Goal: Task Accomplishment & Management: Complete application form

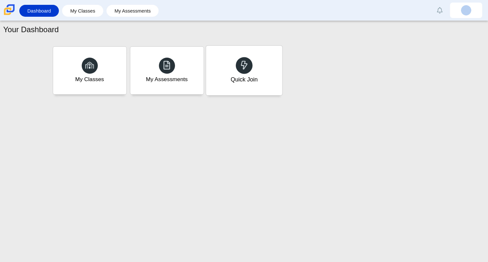
click at [251, 69] on div at bounding box center [244, 65] width 17 height 17
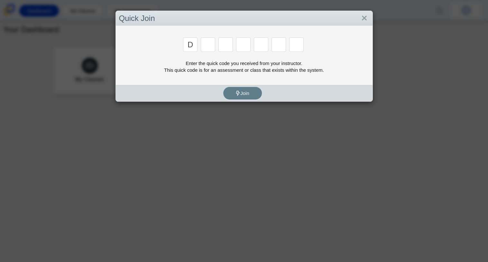
type input "d"
type input "a"
type input "w"
type input "n"
type input "a"
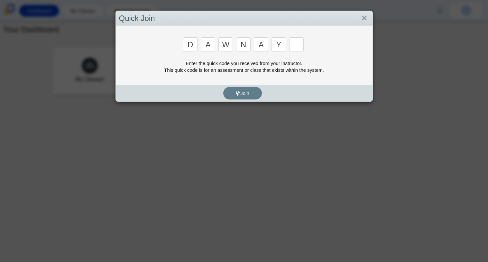
type input "y"
type input "3"
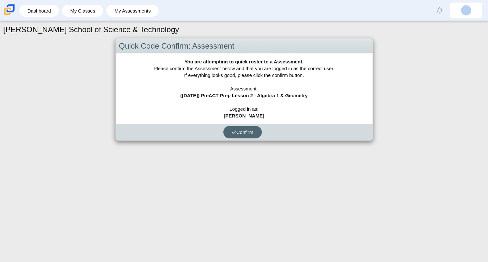
click at [248, 130] on span "Confirm" at bounding box center [243, 131] width 22 height 5
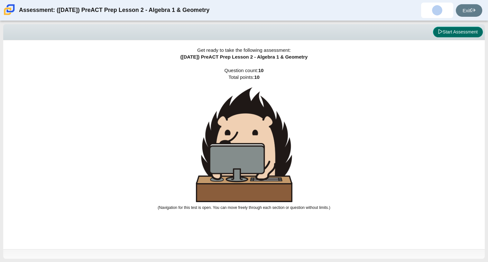
click at [458, 33] on button "Start Assessment" at bounding box center [458, 32] width 50 height 11
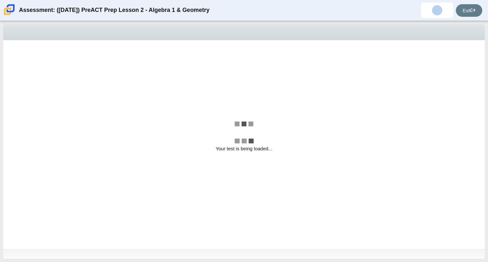
select select "489dcffd-4e6a-49cf-a9d6-ad1d4a911a4e"
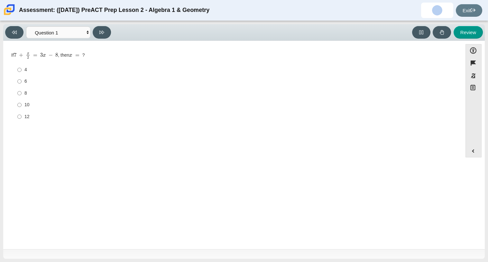
click at [28, 71] on div "4" at bounding box center [237, 70] width 427 height 6
click at [22, 71] on input "4 4" at bounding box center [19, 70] width 4 height 12
radio input "true"
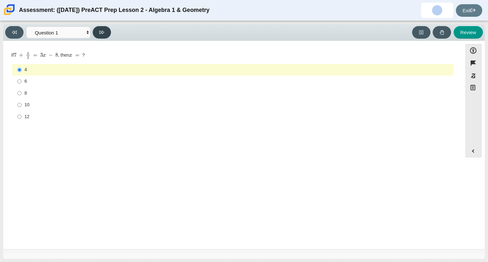
click at [100, 30] on icon at bounding box center [101, 32] width 5 height 5
select select "bbf5d072-3e0b-44c4-9a12-6e7c9033f65b"
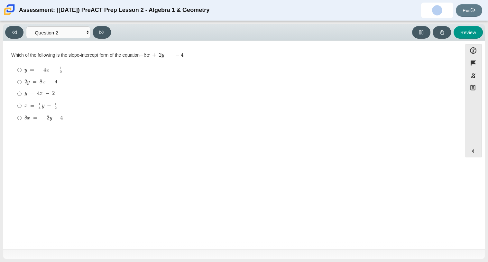
click at [43, 91] on mjx-math "Assessment items" at bounding box center [39, 93] width 30 height 5
click at [22, 91] on input "y = 4 x − 2 y = 4 x − 2" at bounding box center [19, 94] width 4 height 12
radio input "true"
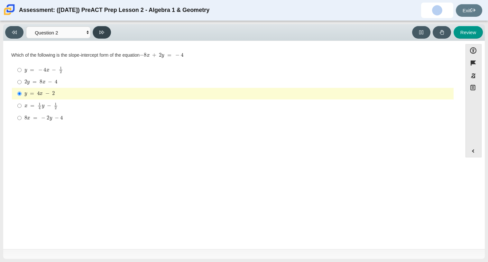
click at [101, 31] on icon at bounding box center [101, 33] width 5 height 4
select select "210571de-36a6-4d8e-a361-ceff8ef801dc"
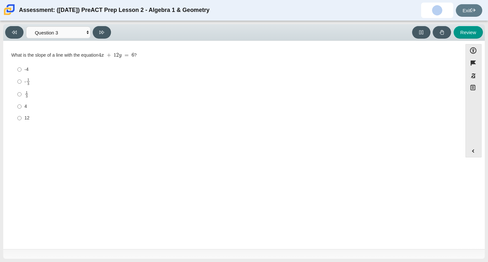
click at [28, 106] on div "4" at bounding box center [237, 106] width 427 height 6
click at [22, 106] on input "4 4" at bounding box center [19, 107] width 4 height 12
radio input "true"
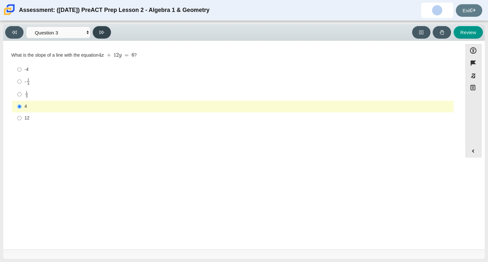
click at [103, 34] on icon at bounding box center [101, 32] width 5 height 5
select select "ec95ace6-bebc-42b8-9428-40567494d4da"
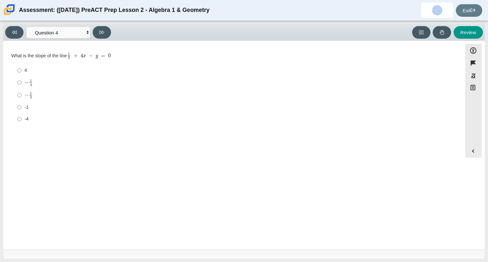
click at [30, 117] on div "-4" at bounding box center [237, 119] width 427 height 6
click at [22, 117] on input "-4 -4" at bounding box center [19, 119] width 4 height 12
radio input "true"
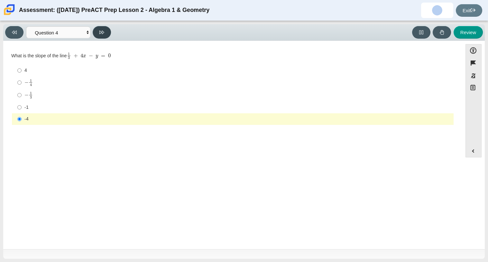
click at [100, 37] on button at bounding box center [102, 32] width 18 height 13
select select "ce81fe10-bf29-4b5e-8bd7-4f47f2fed4d8"
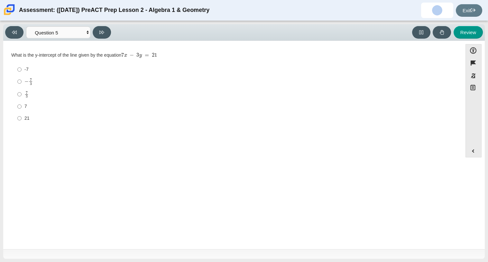
click at [60, 80] on div "− 7 3" at bounding box center [237, 81] width 427 height 7
click at [22, 80] on input "− 7 3 negative 7 thirds" at bounding box center [19, 81] width 4 height 13
radio input "true"
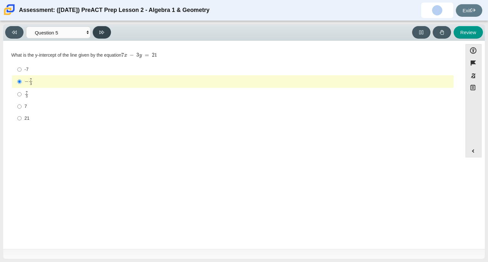
click at [111, 31] on button at bounding box center [102, 32] width 18 height 13
select select "97f4f5fa-a52e-4fed-af51-565bfcdf47cb"
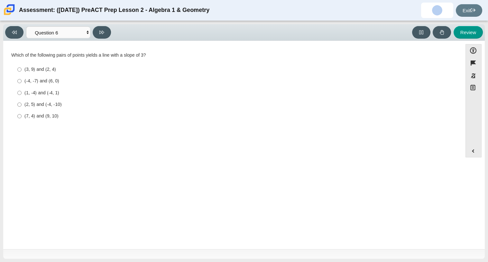
click at [76, 103] on div "(2, 5) and (-4, -10)" at bounding box center [237, 104] width 427 height 6
click at [22, 103] on input "(2, 5) and (-4, -10) (2, 5) and (-4, -10)" at bounding box center [19, 105] width 4 height 12
radio input "true"
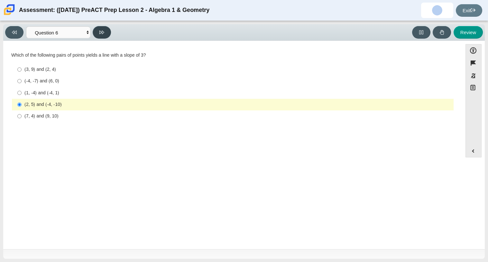
click at [100, 34] on icon at bounding box center [101, 32] width 5 height 5
select select "14773eaf-2ca1-47ae-afe7-a624a56f34b3"
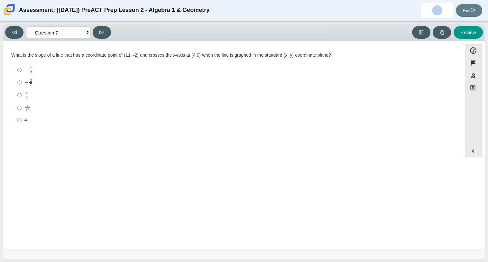
click at [44, 97] on div "1 4" at bounding box center [237, 94] width 427 height 7
click at [22, 97] on input "1 4 1 fourth" at bounding box center [19, 95] width 4 height 13
radio input "true"
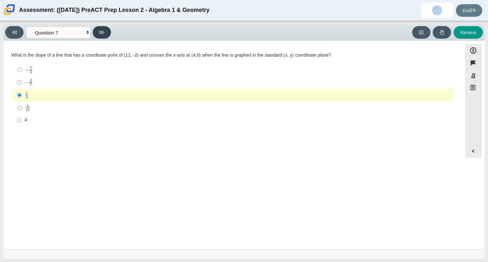
click at [99, 36] on button at bounding box center [102, 32] width 18 height 13
select select "96b71634-eacb-4f7e-8aef-411727d9bcba"
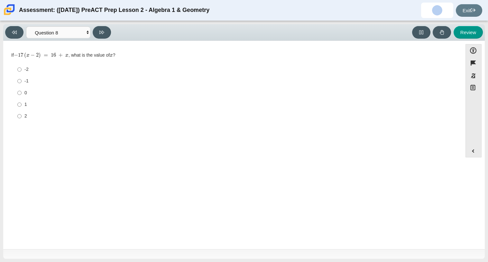
click at [32, 120] on label "2 2" at bounding box center [233, 116] width 441 height 12
click at [22, 120] on input "2 2" at bounding box center [19, 116] width 4 height 12
radio input "true"
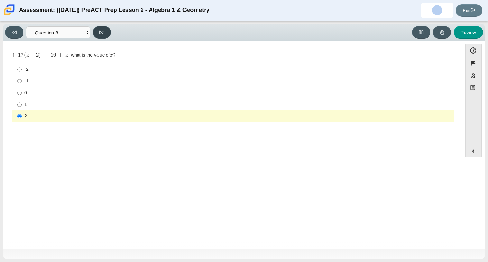
click at [103, 31] on icon at bounding box center [101, 33] width 5 height 4
select select "ed62e223-81bd-4cbf-ab48-ab975844bd1f"
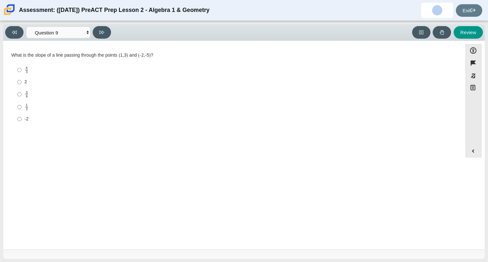
click at [31, 91] on div "3 8" at bounding box center [237, 94] width 427 height 7
click at [22, 91] on input "3 8 3 eighths" at bounding box center [19, 94] width 4 height 13
radio input "true"
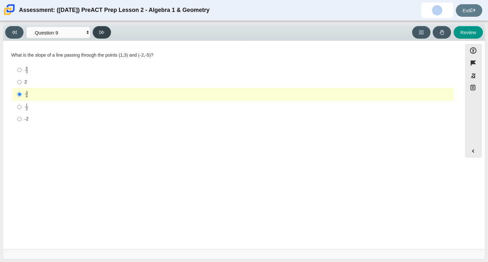
click at [95, 32] on button at bounding box center [102, 32] width 18 height 13
select select "89427bb7-e313-4f00-988f-8b8255897029"
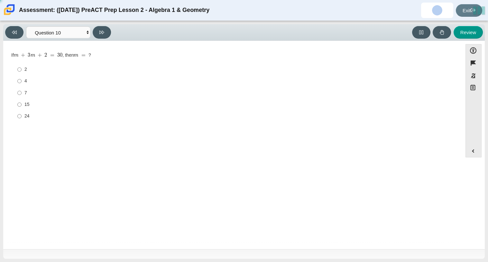
click at [48, 79] on div "4" at bounding box center [237, 81] width 427 height 6
click at [22, 79] on input "4 4" at bounding box center [19, 81] width 4 height 12
radio input "true"
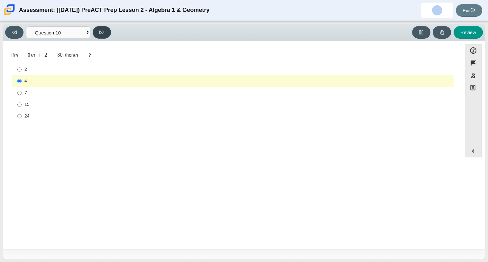
click at [105, 32] on button at bounding box center [102, 32] width 18 height 13
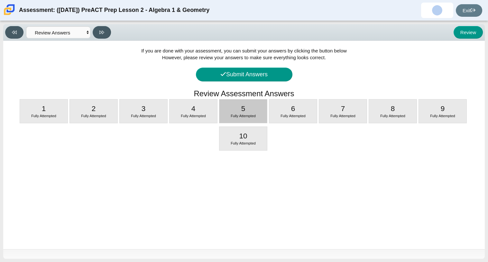
click at [248, 110] on div "5 Fully Attempted" at bounding box center [244, 110] width 48 height 23
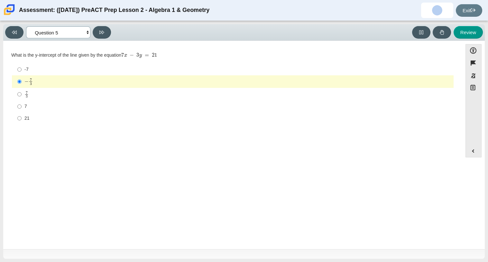
click at [45, 28] on select "Questions Question 1 Question 2 Question 3 Question 4 Question 5 Question 6 Que…" at bounding box center [58, 32] width 64 height 12
select select "review"
click at [26, 26] on select "Questions Question 1 Question 2 Question 3 Question 4 Question 5 Question 6 Que…" at bounding box center [58, 32] width 64 height 12
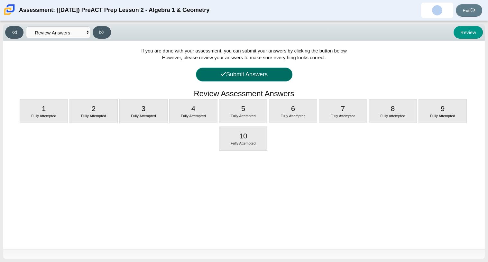
click at [278, 73] on button "Submit Answers" at bounding box center [244, 75] width 97 height 14
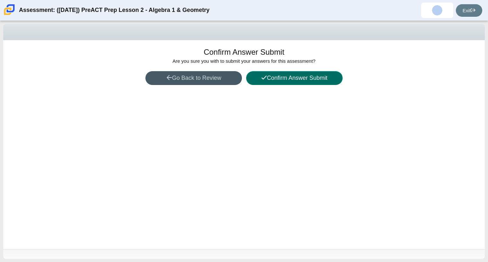
click at [294, 78] on button "Confirm Answer Submit" at bounding box center [294, 78] width 97 height 14
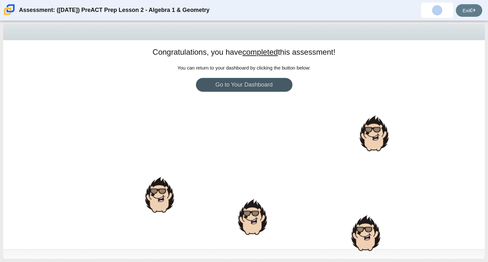
click at [273, 193] on div "Congratulations, you have completed this assessment! You can return to your das…" at bounding box center [244, 144] width 482 height 209
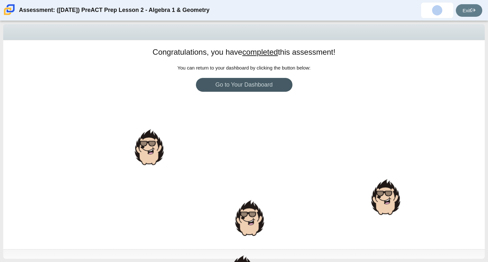
click at [252, 224] on div "Congratulations, you have completed this assessment! You can return to your das…" at bounding box center [244, 144] width 482 height 209
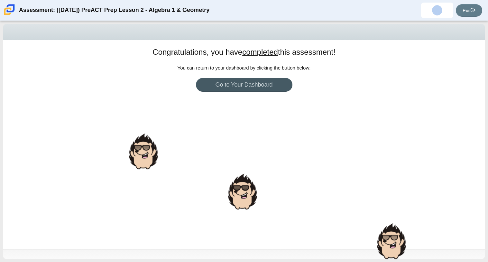
click at [252, 224] on div "Congratulations, you have completed this assessment! You can return to your das…" at bounding box center [244, 144] width 482 height 209
